Goal: Go to known website: Access a specific website the user already knows

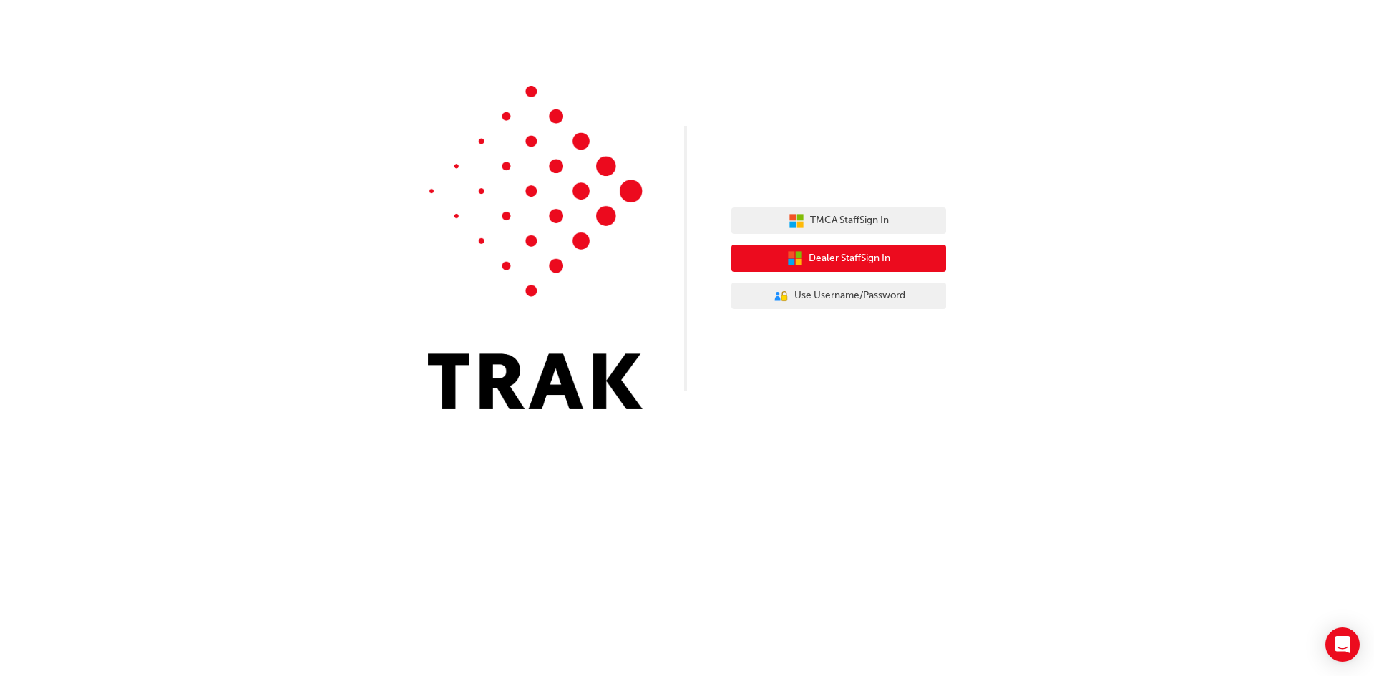
click at [855, 254] on span "Dealer Staff Sign In" at bounding box center [850, 258] width 82 height 16
click at [862, 263] on span "Dealer Staff Sign In" at bounding box center [850, 258] width 82 height 16
